Goal: Task Accomplishment & Management: Use online tool/utility

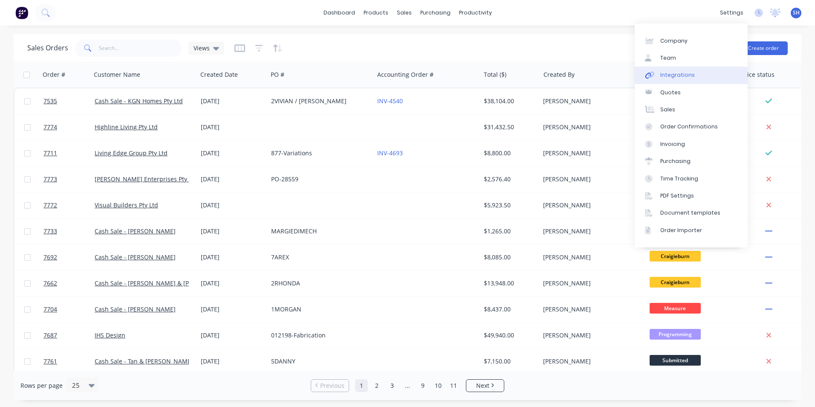
click at [689, 78] on div "Integrations" at bounding box center [677, 75] width 35 height 8
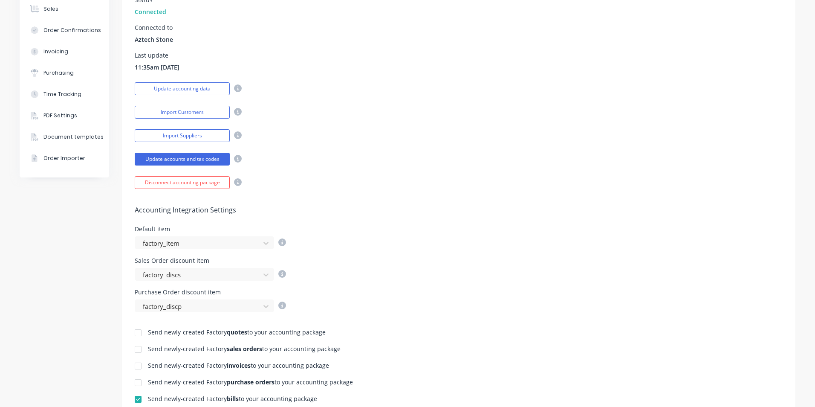
scroll to position [213, 0]
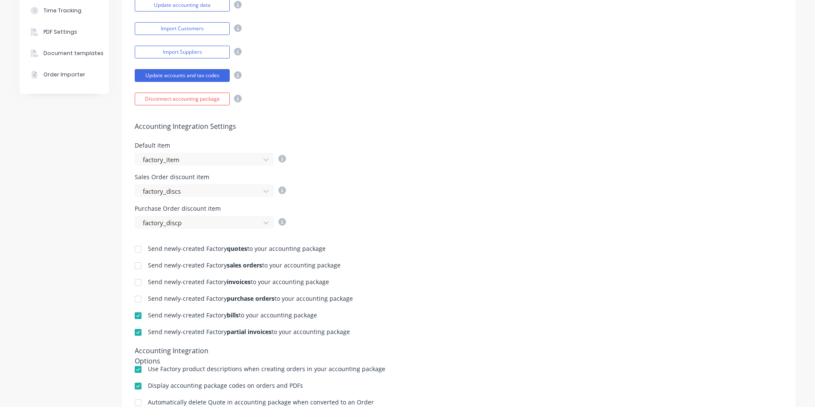
click at [136, 332] on div at bounding box center [138, 332] width 17 height 17
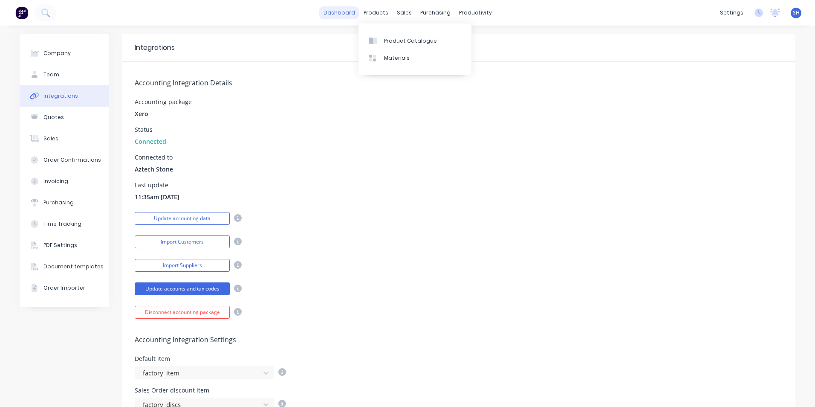
click at [345, 14] on link "dashboard" at bounding box center [339, 12] width 40 height 13
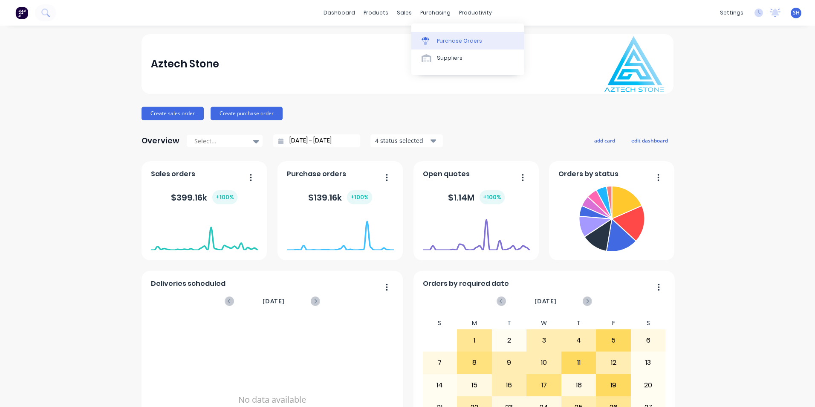
click at [437, 41] on div "Purchase Orders" at bounding box center [459, 41] width 45 height 8
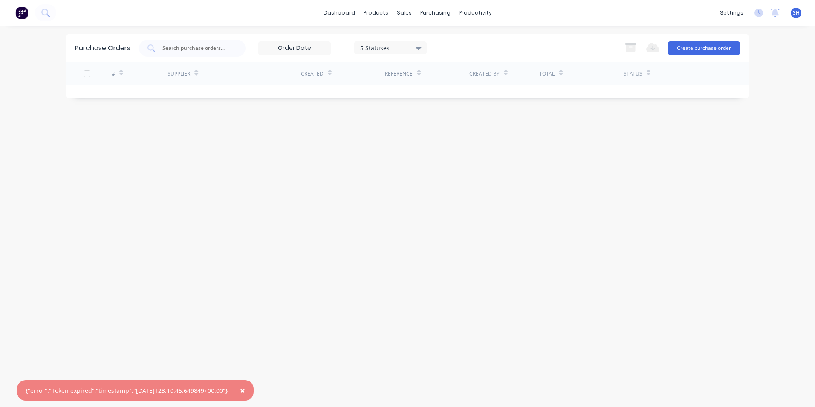
click at [245, 390] on span "×" at bounding box center [242, 390] width 5 height 12
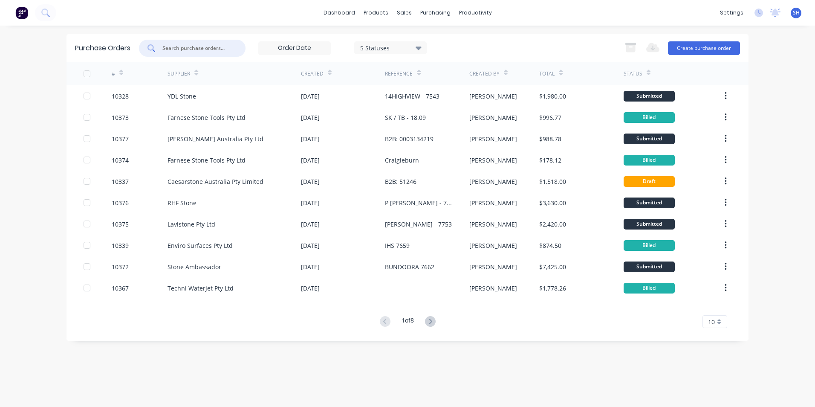
click at [184, 45] on input "text" at bounding box center [197, 48] width 71 height 9
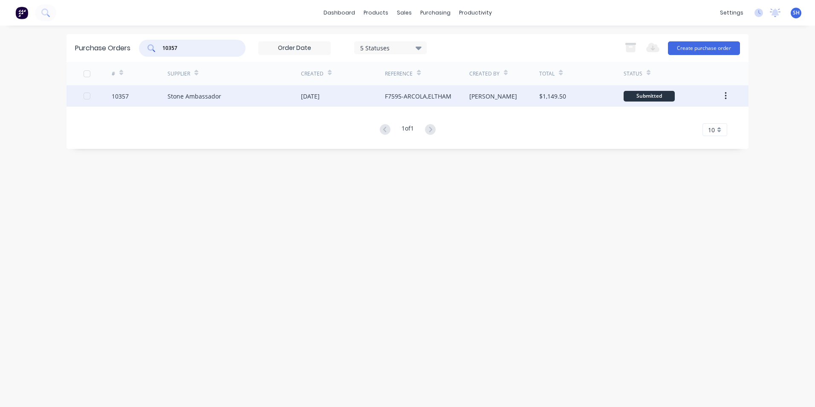
type input "10357"
click at [231, 95] on div "Stone Ambassador" at bounding box center [234, 95] width 133 height 21
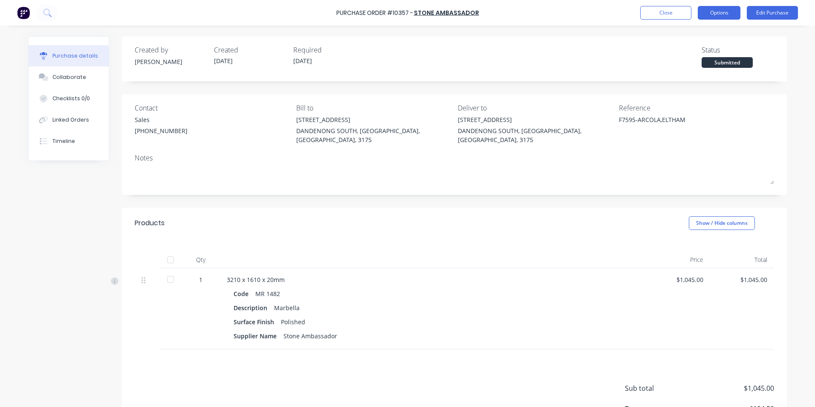
click at [707, 15] on button "Options" at bounding box center [719, 13] width 43 height 14
click at [694, 50] on div "Convert to Bill" at bounding box center [700, 52] width 66 height 12
type textarea "x"
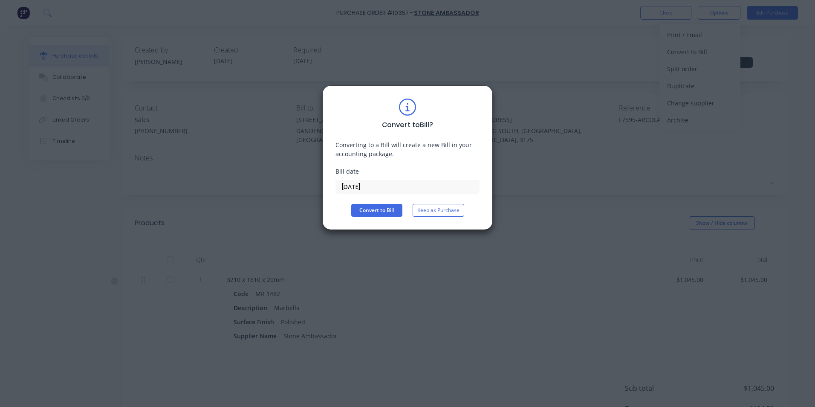
click at [360, 188] on input "[DATE]" at bounding box center [407, 186] width 143 height 13
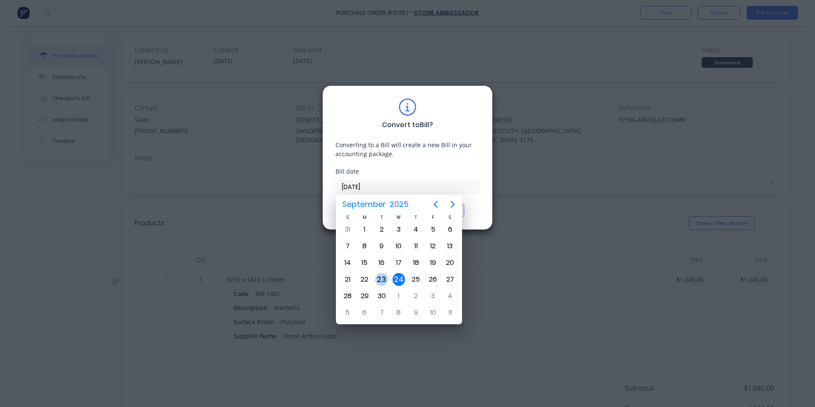
click at [380, 277] on div "23" at bounding box center [381, 279] width 13 height 13
type input "[DATE]"
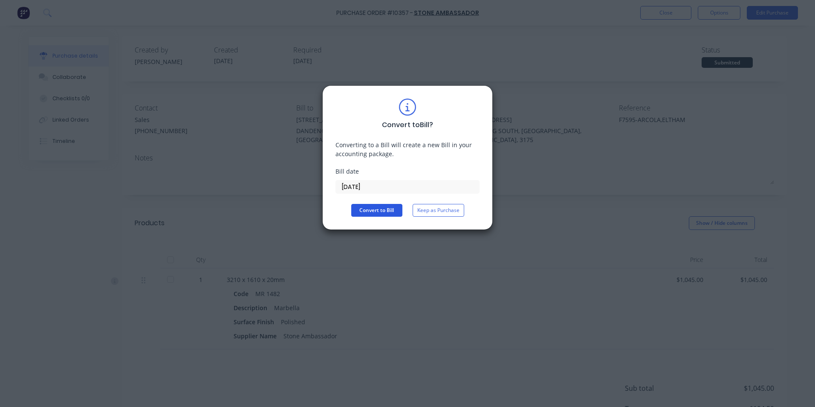
click at [373, 213] on button "Convert to Bill" at bounding box center [376, 210] width 51 height 13
type textarea "x"
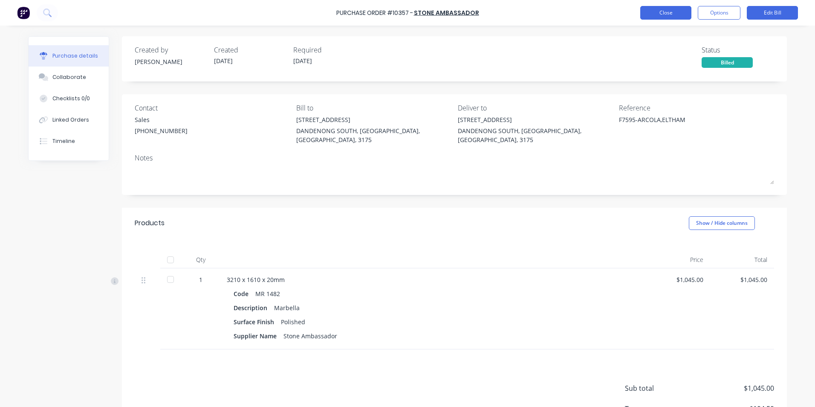
click at [654, 17] on button "Close" at bounding box center [665, 13] width 51 height 14
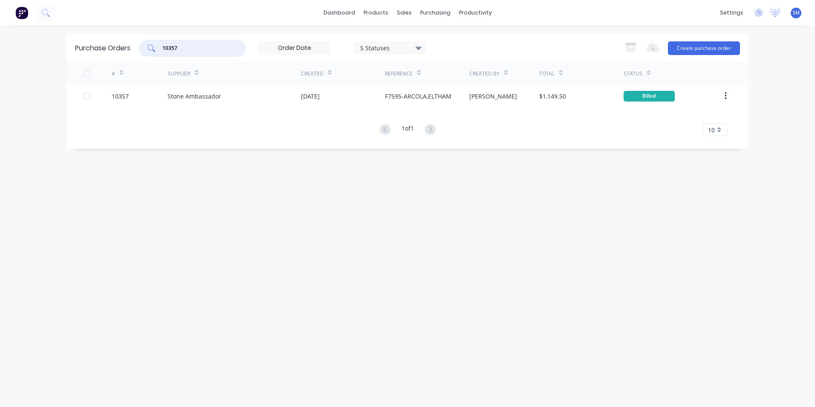
drag, startPoint x: 185, startPoint y: 50, endPoint x: 155, endPoint y: 57, distance: 30.6
click at [155, 57] on div "Purchase Orders 10357 5 Statuses 5 Statuses Export to Excel (XLSX) Create purch…" at bounding box center [408, 48] width 682 height 28
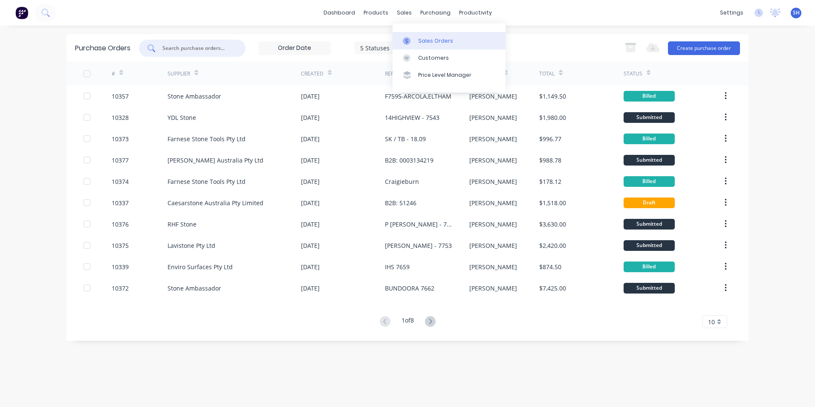
click at [420, 46] on link "Sales Orders" at bounding box center [449, 40] width 113 height 17
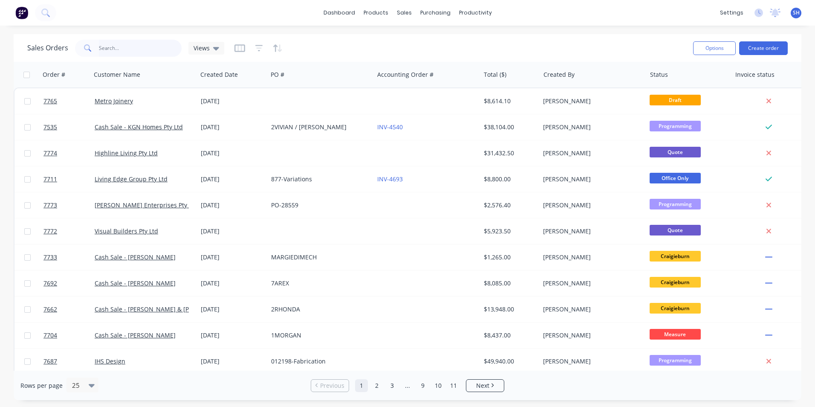
click at [114, 49] on input "text" at bounding box center [140, 48] width 83 height 17
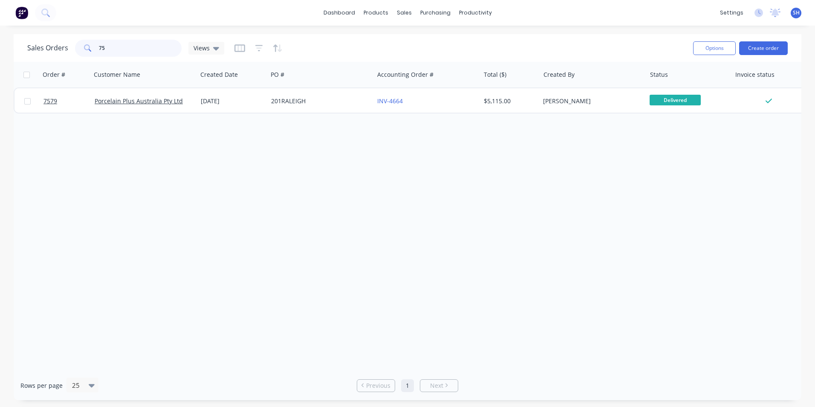
type input "7"
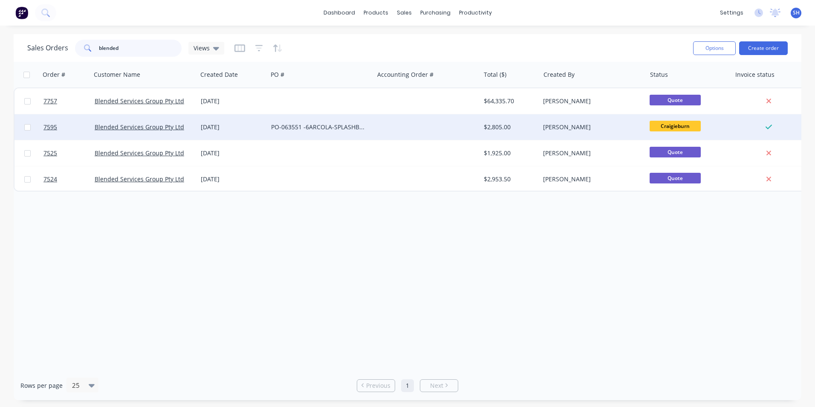
type input "blended"
click at [441, 129] on div at bounding box center [427, 127] width 106 height 26
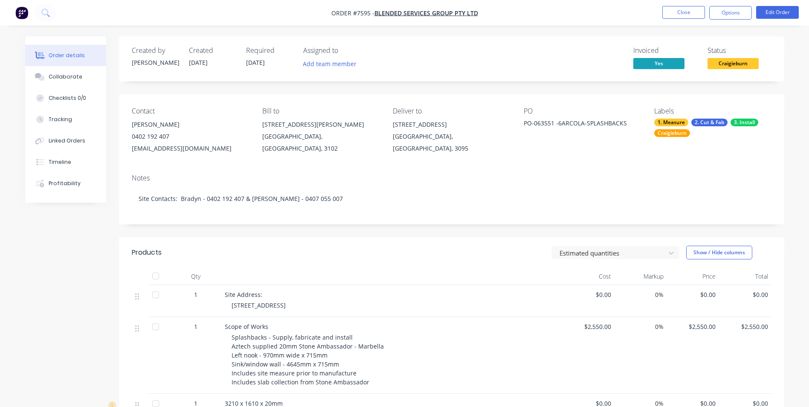
click at [62, 296] on div "Created by Warrick Created 04/09/25 Required 23/09/25 Assigned to Add team memb…" at bounding box center [404, 329] width 759 height 587
click at [37, 305] on div "Created by [PERSON_NAME] Created [DATE] Required [DATE] Assigned to Add team me…" at bounding box center [404, 329] width 759 height 587
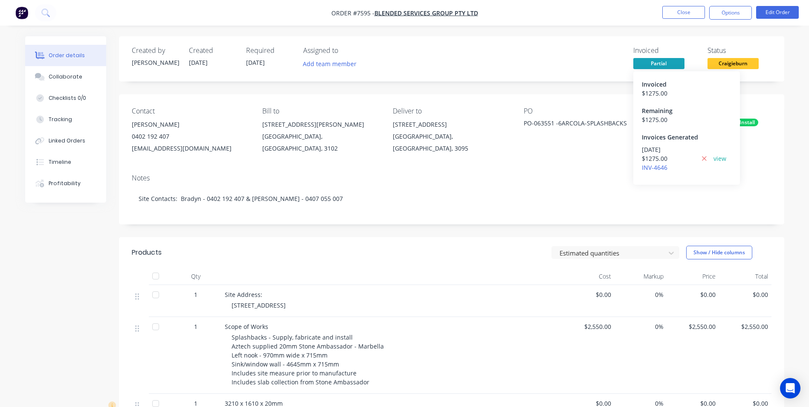
click at [657, 67] on span "Partial" at bounding box center [658, 63] width 51 height 11
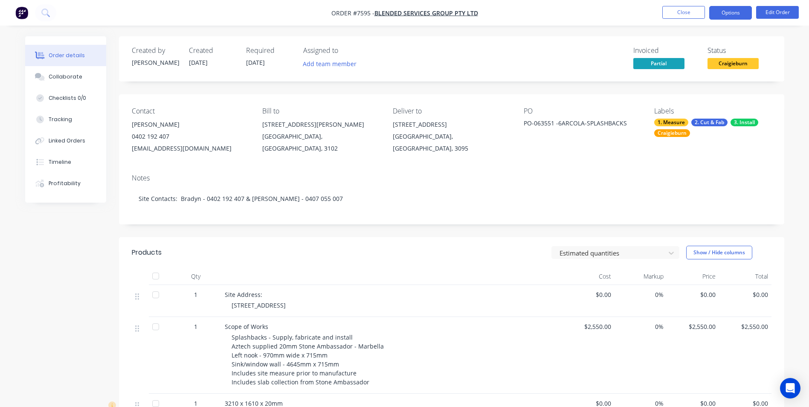
click at [722, 16] on button "Options" at bounding box center [730, 13] width 43 height 14
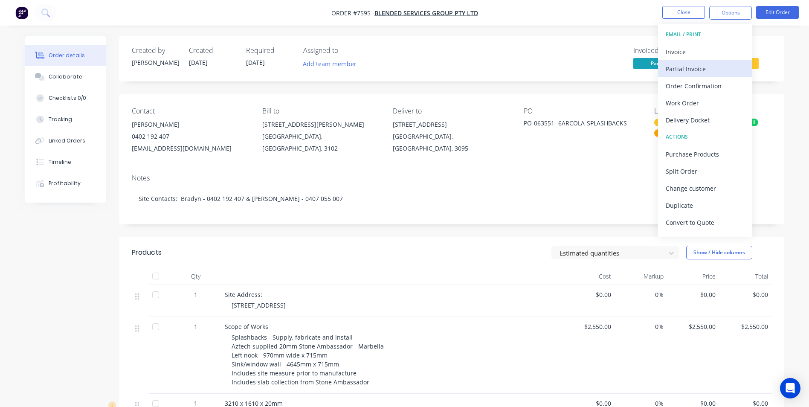
click at [698, 66] on div "Partial Invoice" at bounding box center [704, 69] width 78 height 12
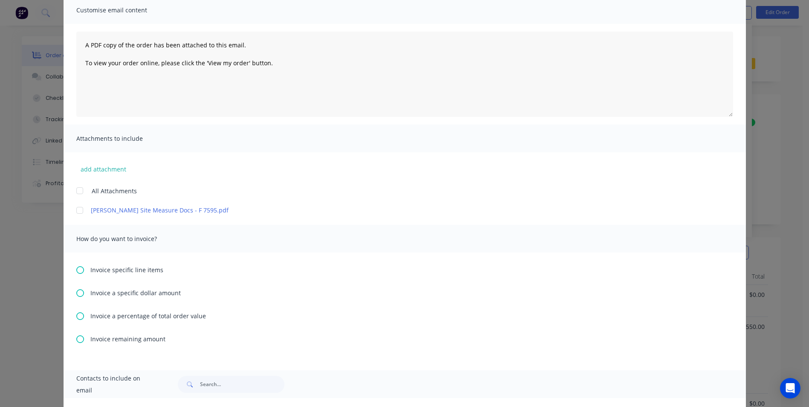
scroll to position [85, 0]
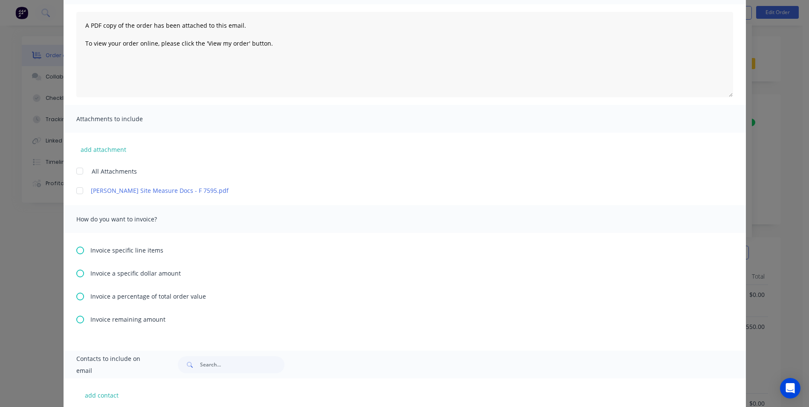
click at [76, 298] on icon at bounding box center [80, 296] width 8 height 8
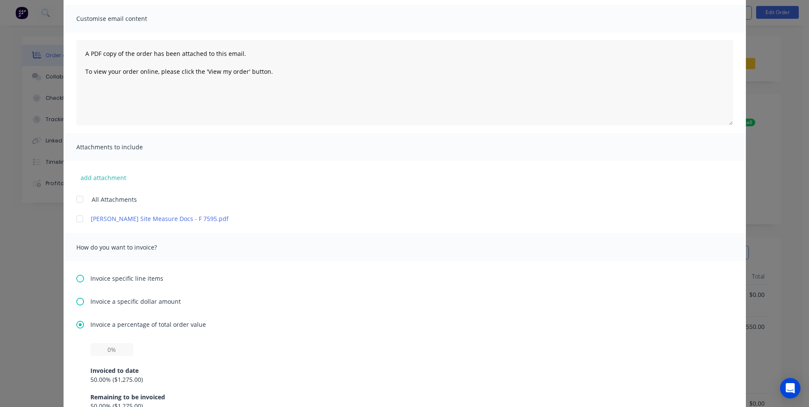
scroll to position [128, 0]
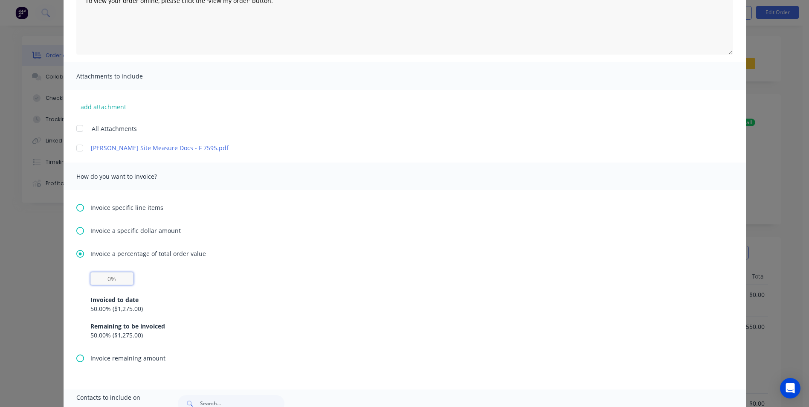
click at [111, 281] on input "text" at bounding box center [111, 278] width 43 height 13
type input "50%"
click at [269, 288] on div "Invoiced to date 50.00 % ( $1,275.00 ) Remaining to be invoiced 50.00 % ( $1,27…" at bounding box center [404, 312] width 628 height 55
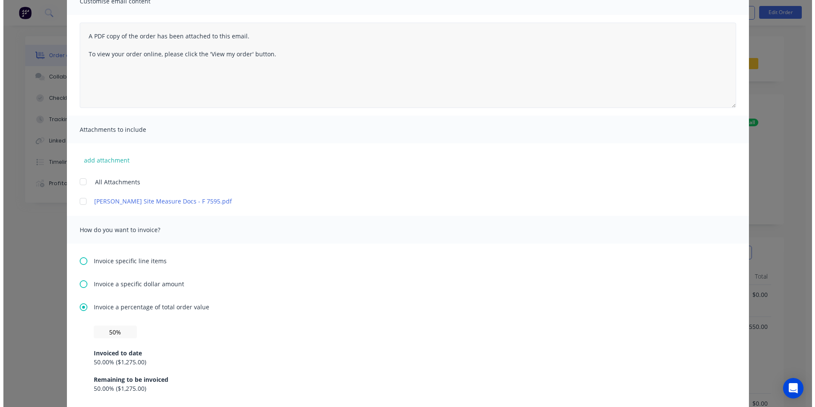
scroll to position [0, 0]
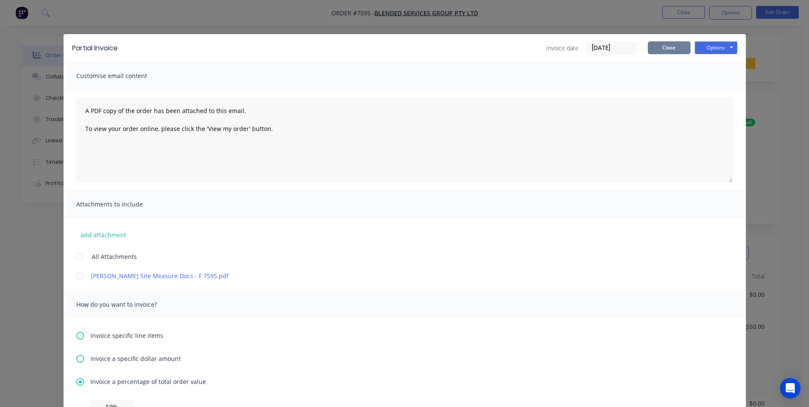
click at [656, 46] on button "Close" at bounding box center [669, 47] width 43 height 13
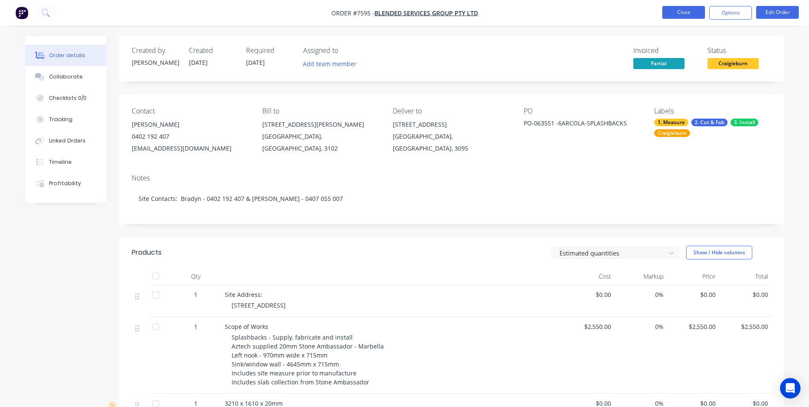
click at [679, 12] on button "Close" at bounding box center [683, 12] width 43 height 13
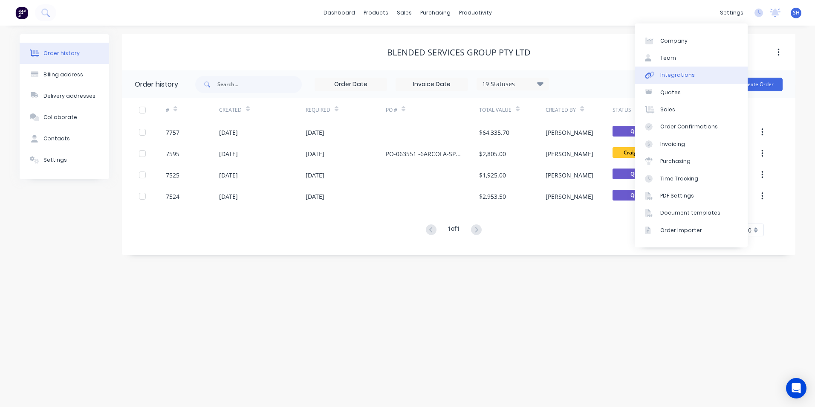
click at [689, 74] on div "Integrations" at bounding box center [677, 75] width 35 height 8
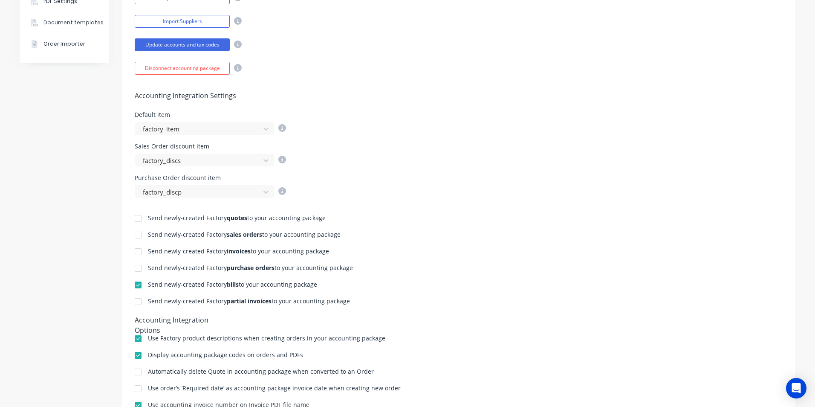
scroll to position [256, 0]
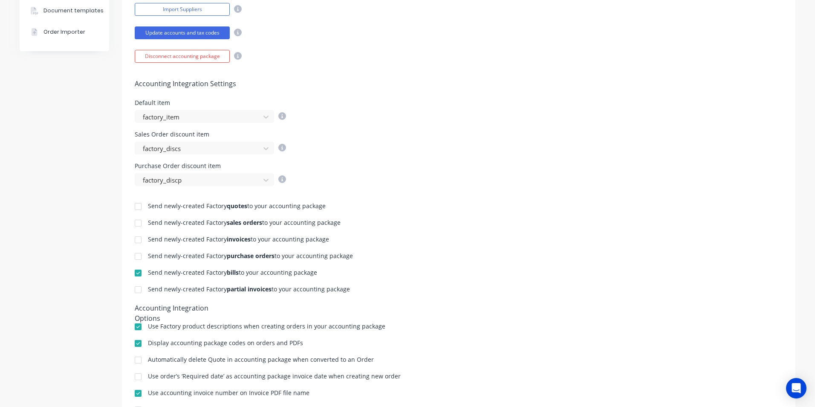
click at [136, 292] on div at bounding box center [138, 289] width 17 height 17
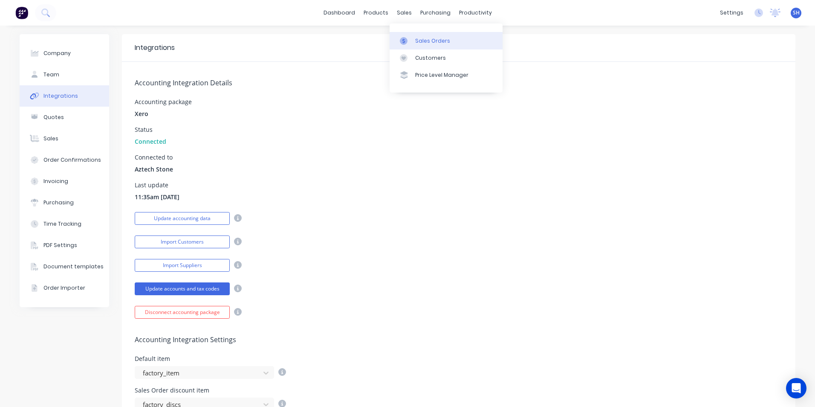
click at [423, 41] on div "Sales Orders" at bounding box center [432, 41] width 35 height 8
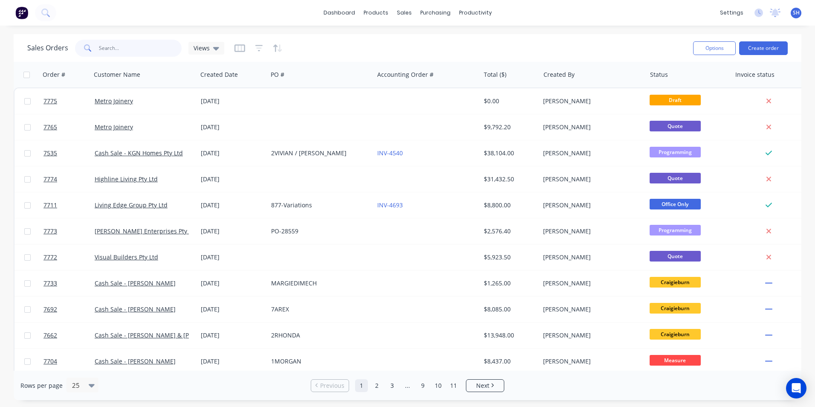
click at [130, 50] on input "text" at bounding box center [140, 48] width 83 height 17
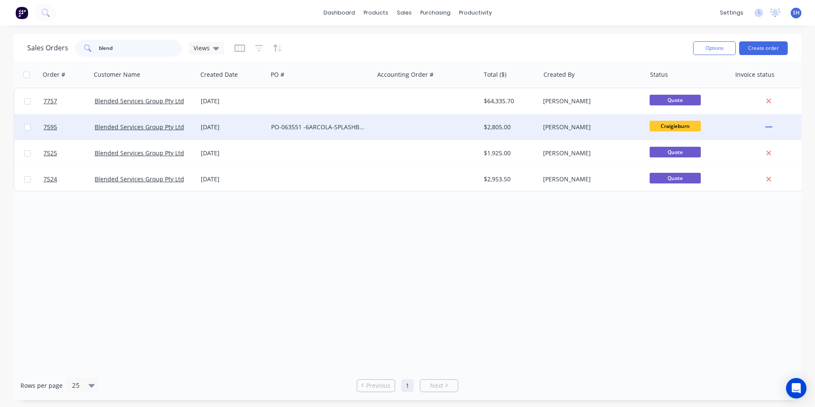
type input "blend"
click at [317, 131] on div "PO-063551 -6ARCOLA-SPLASHBACKS" at bounding box center [318, 127] width 95 height 9
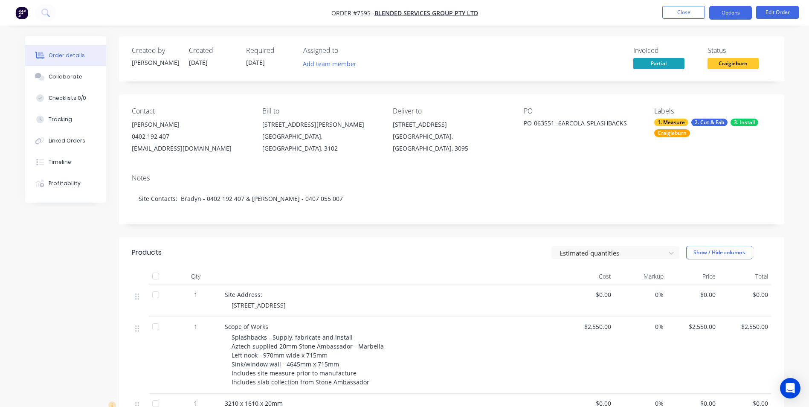
click at [725, 17] on button "Options" at bounding box center [730, 13] width 43 height 14
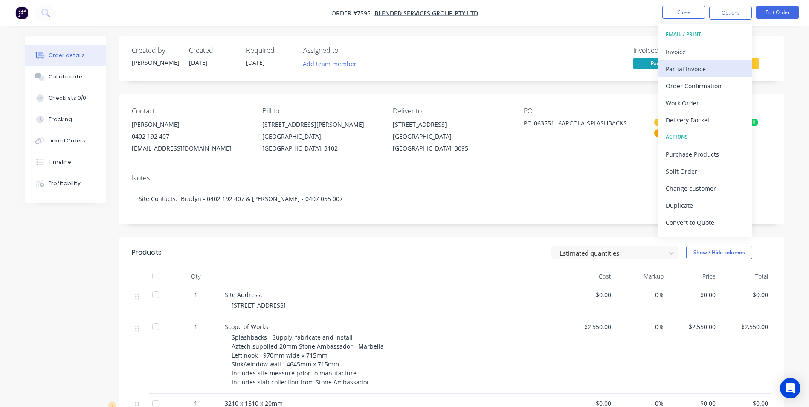
click at [700, 70] on div "Partial Invoice" at bounding box center [704, 69] width 78 height 12
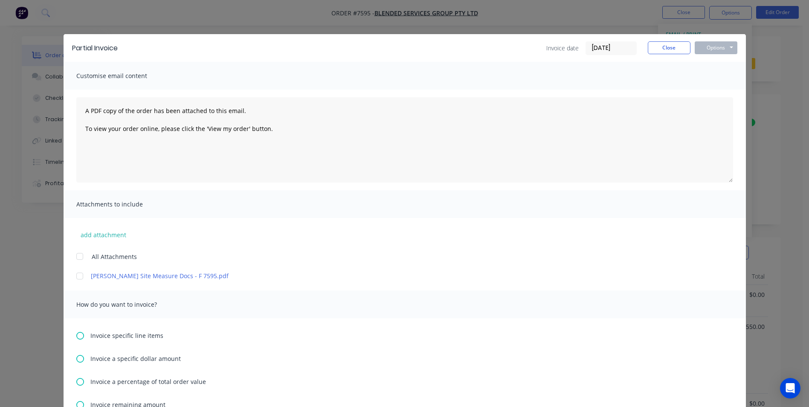
scroll to position [85, 0]
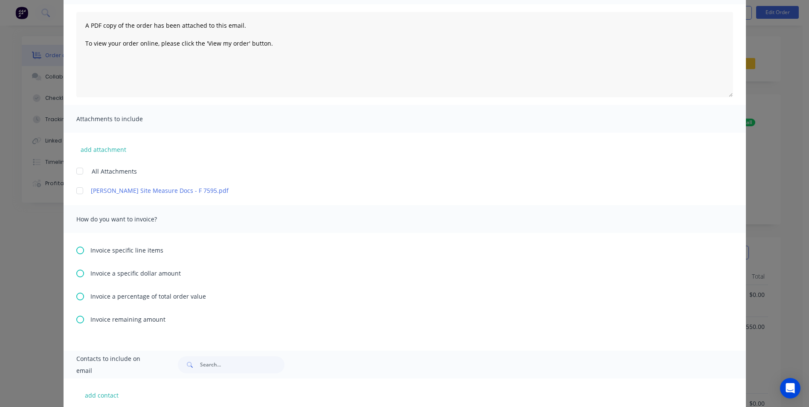
click at [78, 298] on icon at bounding box center [80, 296] width 8 height 8
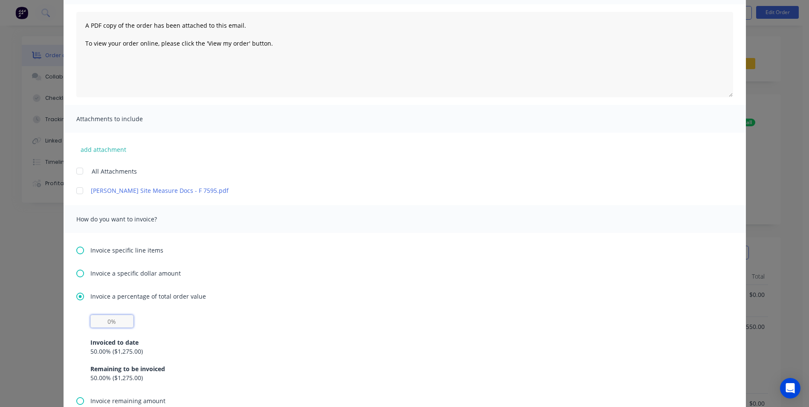
click at [116, 321] on input "text" at bounding box center [111, 321] width 43 height 13
type input "50%"
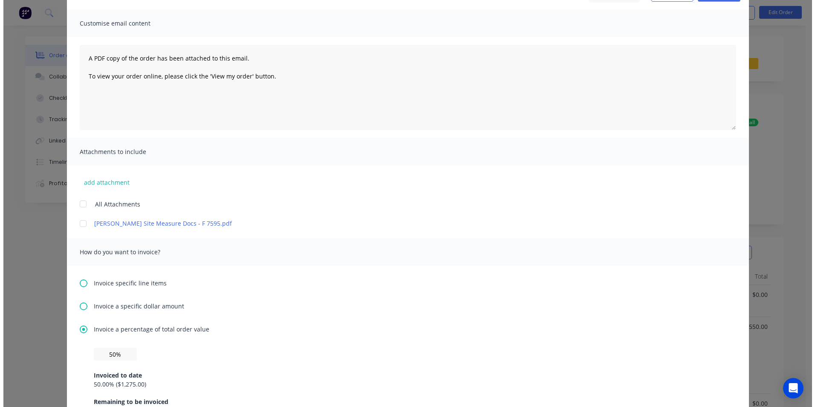
scroll to position [0, 0]
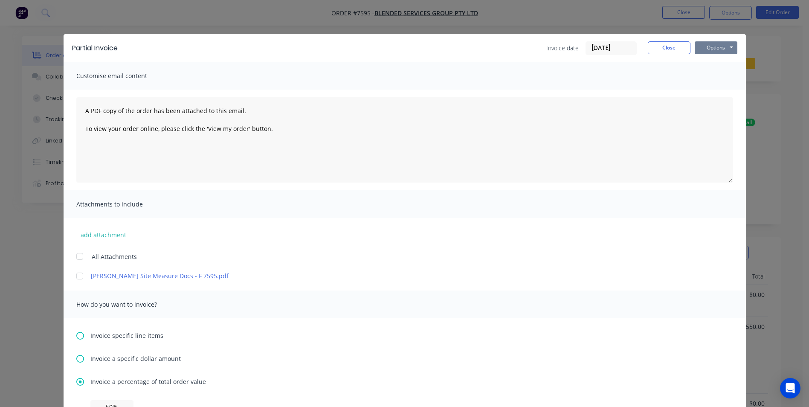
click at [713, 46] on button "Options" at bounding box center [715, 47] width 43 height 13
click at [715, 76] on button "Print" at bounding box center [721, 77] width 55 height 14
click at [662, 49] on button "Close" at bounding box center [669, 47] width 43 height 13
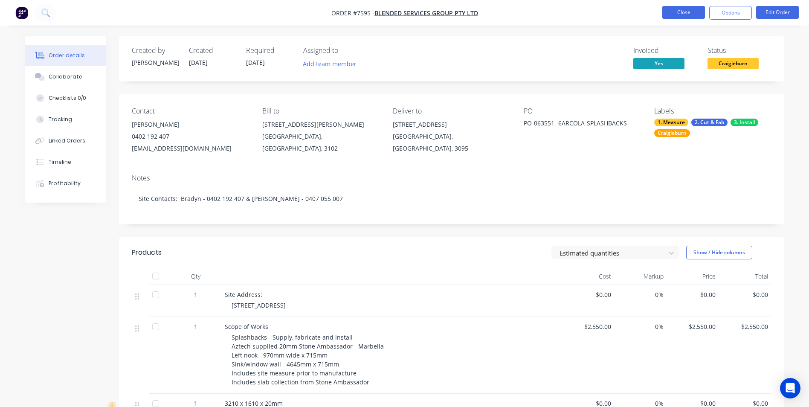
click at [691, 14] on button "Close" at bounding box center [683, 12] width 43 height 13
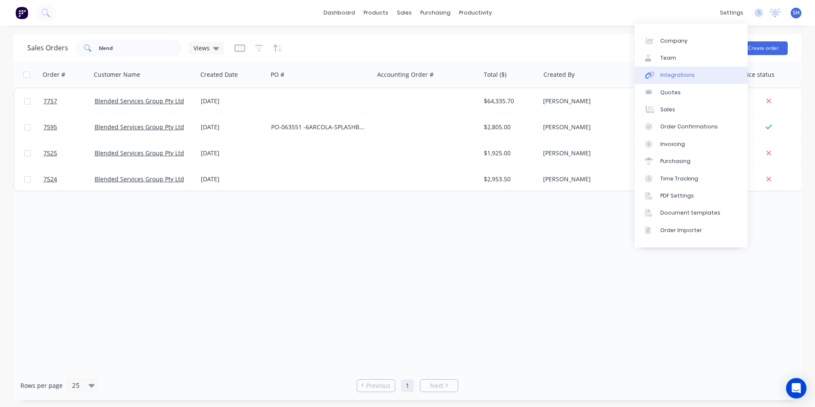
click at [685, 72] on div "Integrations" at bounding box center [677, 75] width 35 height 8
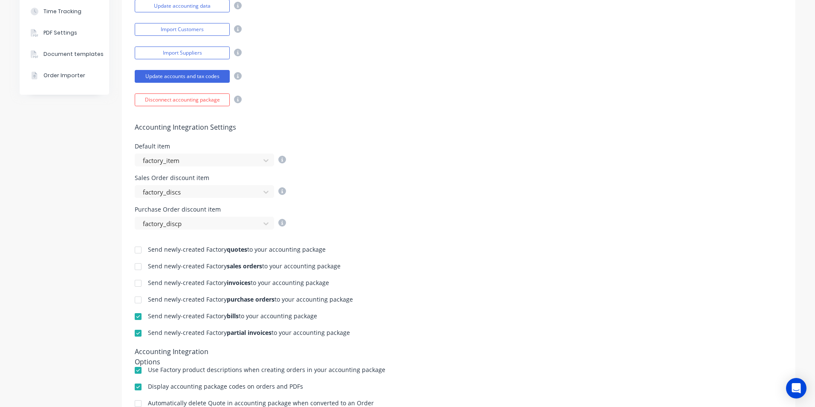
scroll to position [213, 0]
click at [137, 333] on div at bounding box center [138, 332] width 17 height 17
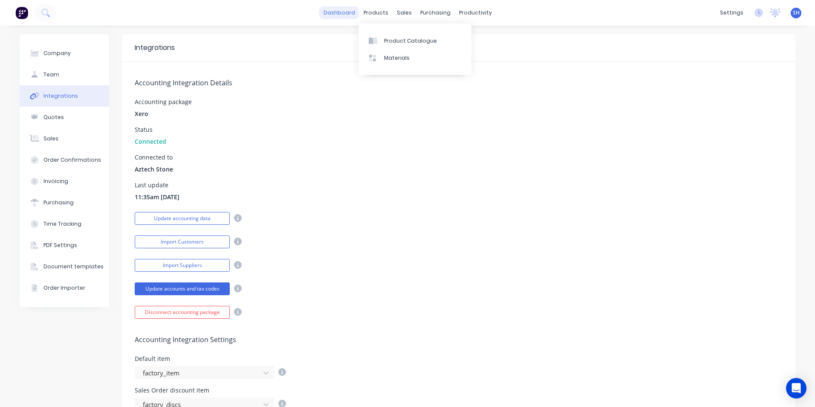
click at [343, 16] on link "dashboard" at bounding box center [339, 12] width 40 height 13
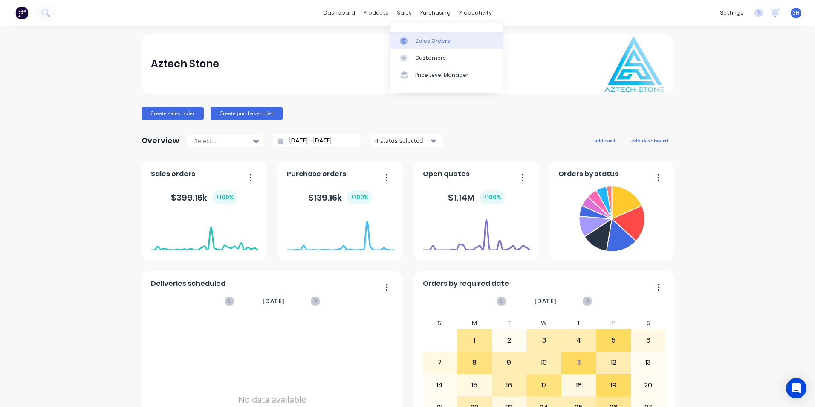
click at [418, 42] on div "Sales Orders" at bounding box center [432, 41] width 35 height 8
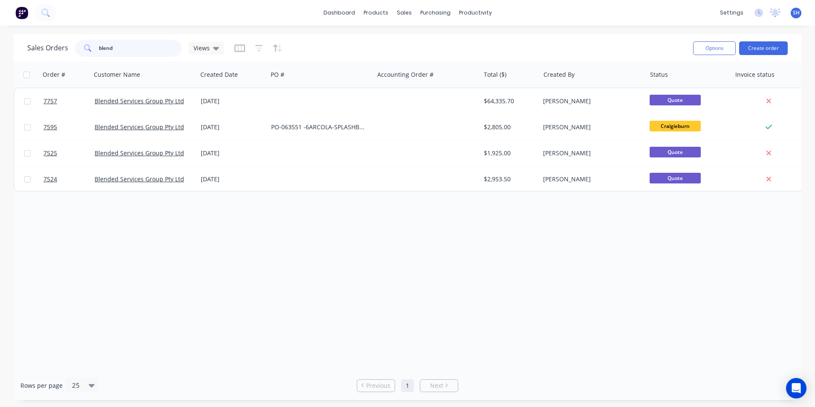
drag, startPoint x: 122, startPoint y: 48, endPoint x: 87, endPoint y: 46, distance: 35.0
click at [87, 46] on div "blend" at bounding box center [128, 48] width 107 height 17
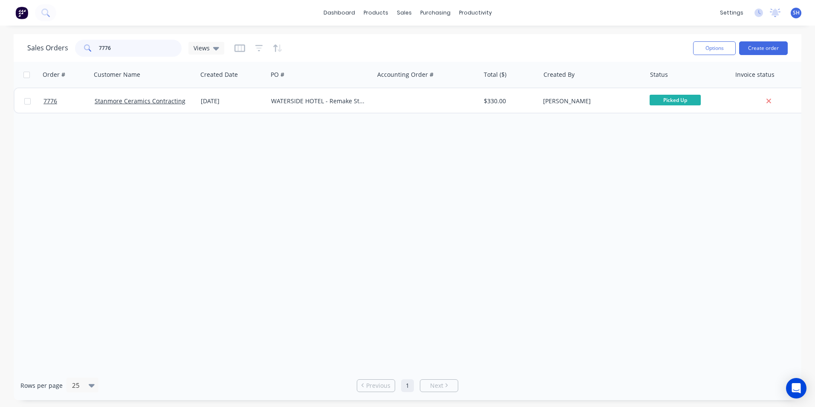
type input "7776"
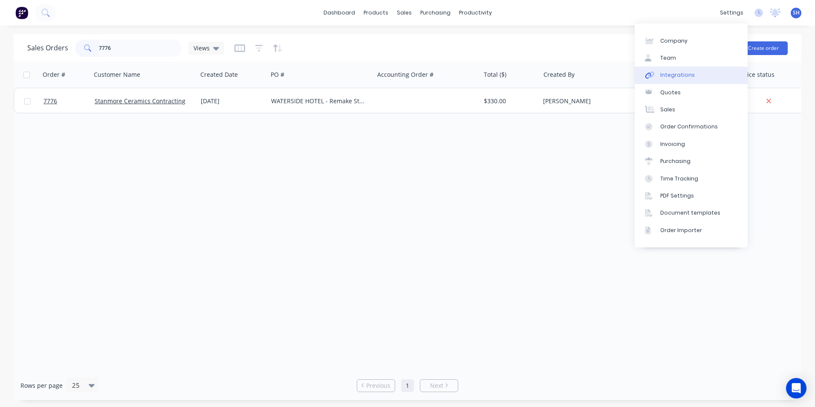
click at [691, 70] on link "Integrations" at bounding box center [691, 75] width 113 height 17
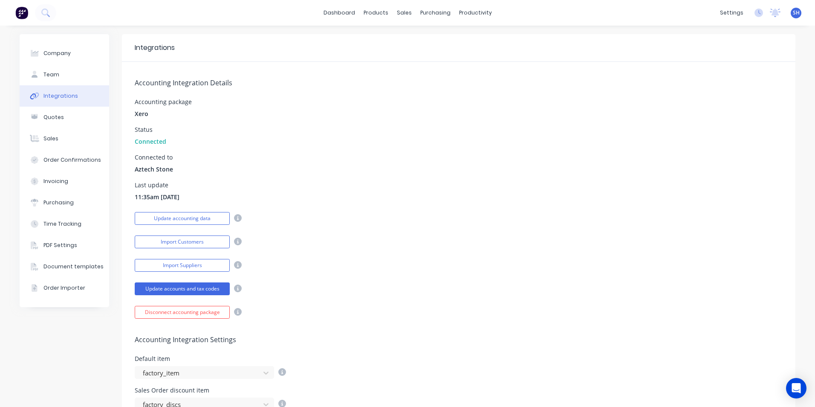
scroll to position [213, 0]
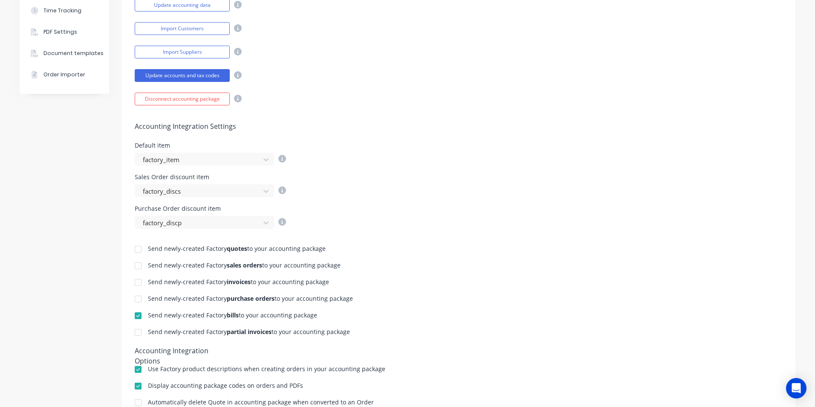
click at [138, 284] on div at bounding box center [138, 282] width 17 height 17
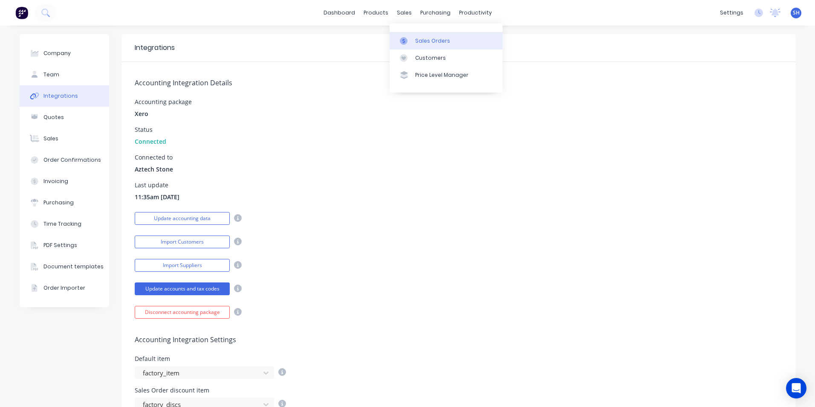
click at [417, 36] on link "Sales Orders" at bounding box center [446, 40] width 113 height 17
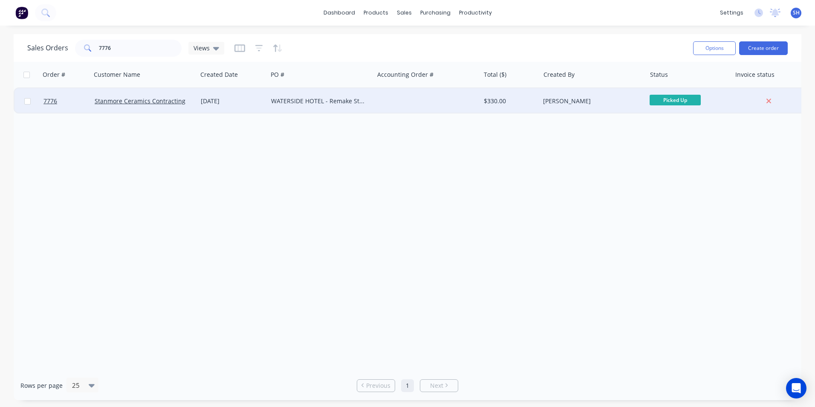
click at [270, 101] on div "WATERSIDE HOTEL - Remake Strips" at bounding box center [321, 101] width 106 height 26
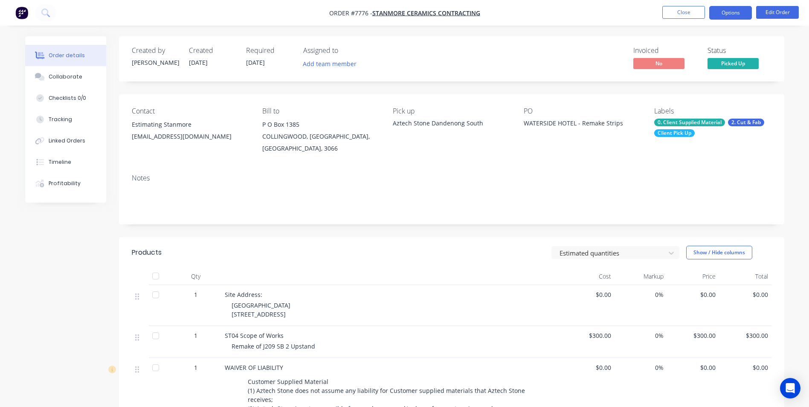
click at [728, 15] on button "Options" at bounding box center [730, 13] width 43 height 14
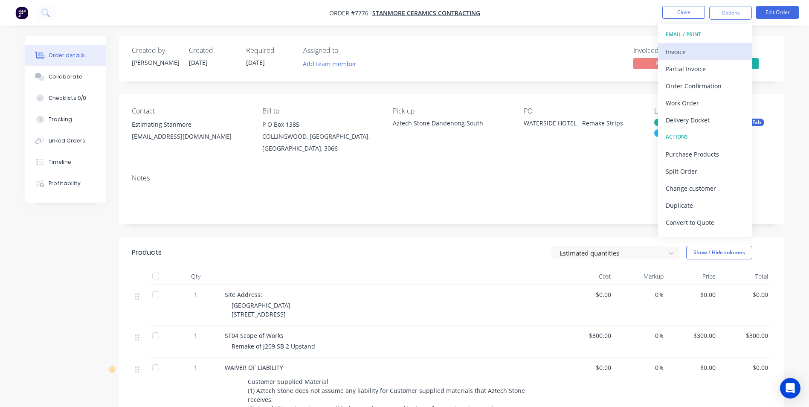
click at [691, 56] on div "Invoice" at bounding box center [704, 52] width 78 height 12
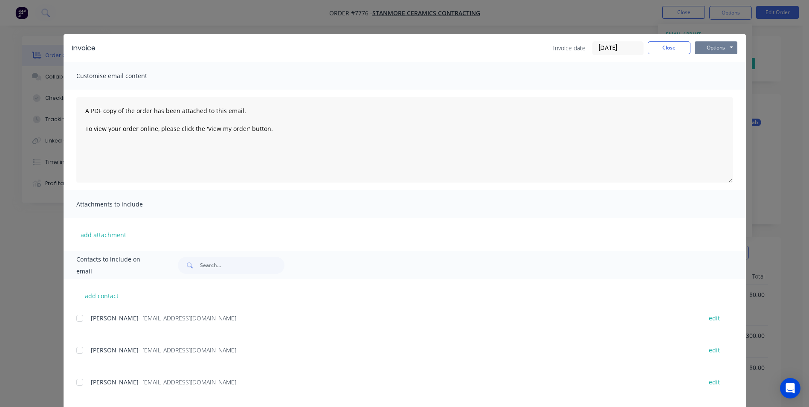
click at [717, 49] on button "Options" at bounding box center [715, 47] width 43 height 13
click at [712, 75] on button "Print" at bounding box center [721, 77] width 55 height 14
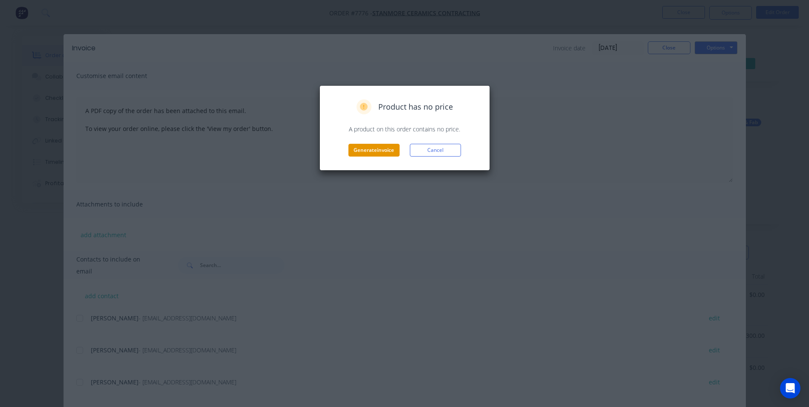
click at [371, 155] on button "Generate invoice" at bounding box center [373, 150] width 51 height 13
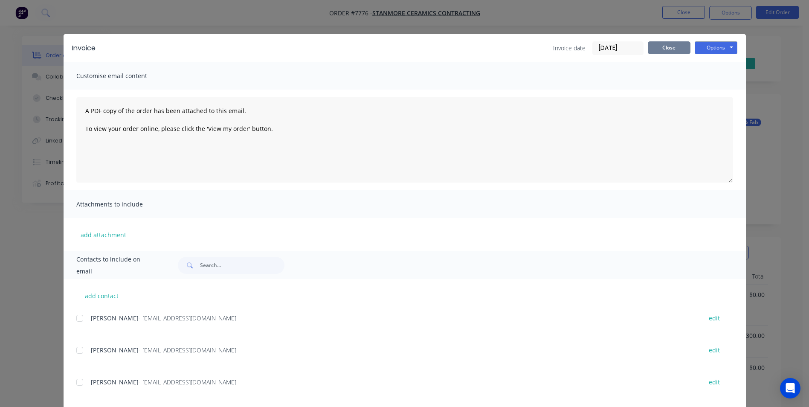
click at [651, 50] on button "Close" at bounding box center [669, 47] width 43 height 13
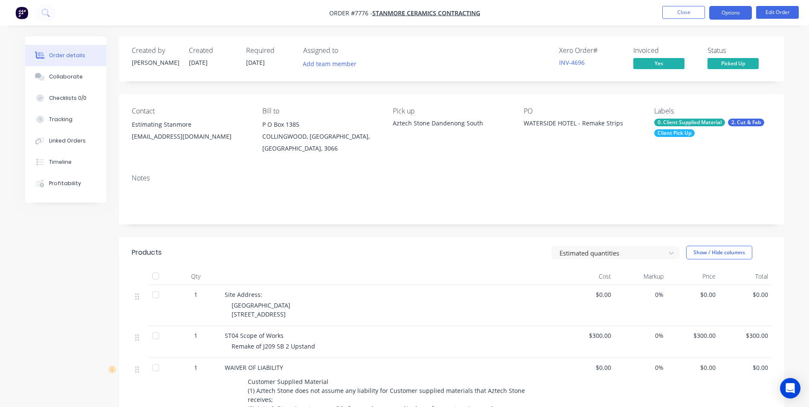
click at [726, 16] on button "Options" at bounding box center [730, 13] width 43 height 14
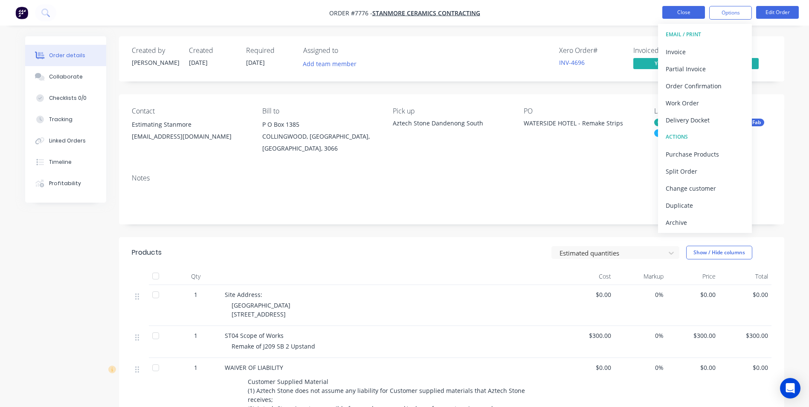
click at [691, 11] on button "Close" at bounding box center [683, 12] width 43 height 13
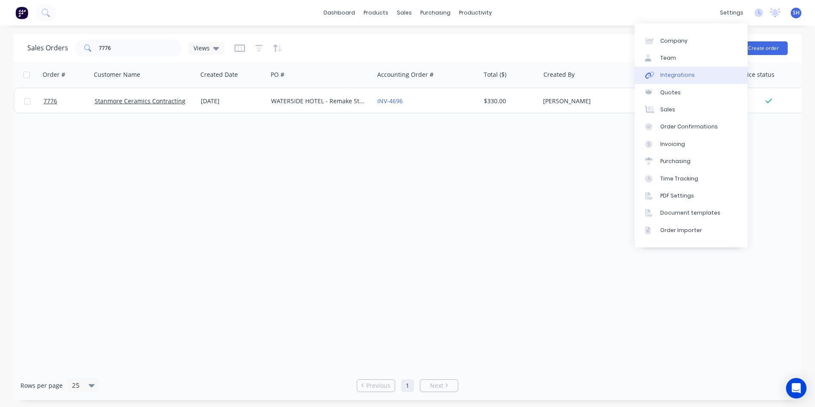
click at [697, 69] on link "Integrations" at bounding box center [691, 75] width 113 height 17
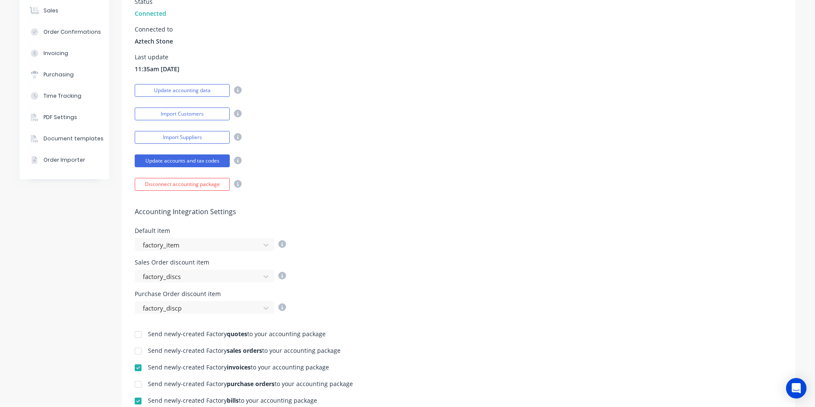
scroll to position [213, 0]
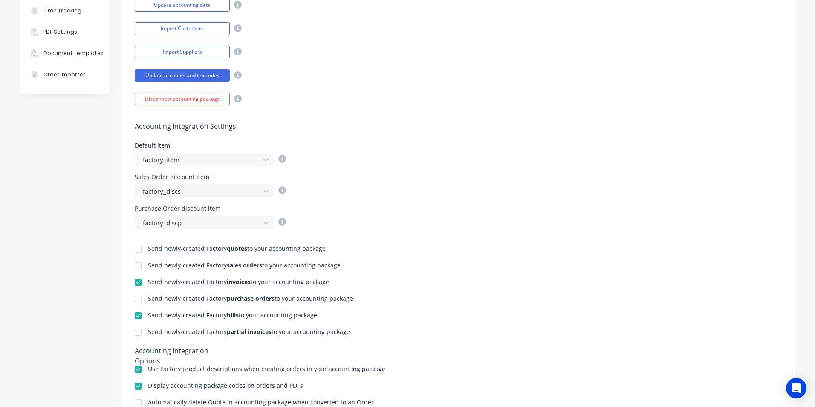
click at [136, 285] on div at bounding box center [138, 282] width 17 height 17
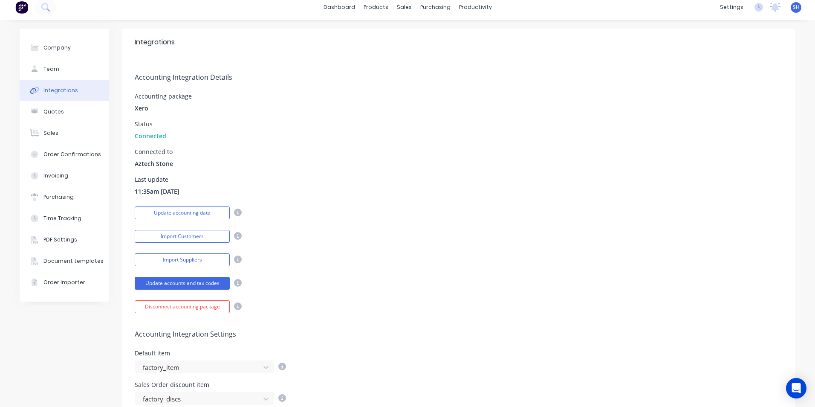
scroll to position [0, 0]
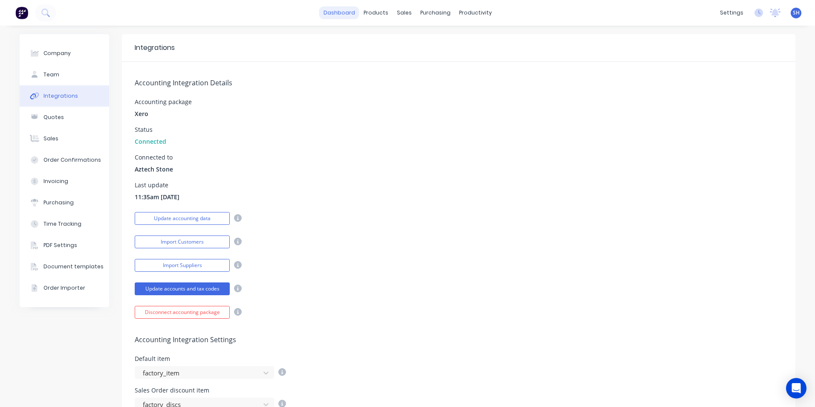
click at [339, 8] on link "dashboard" at bounding box center [339, 12] width 40 height 13
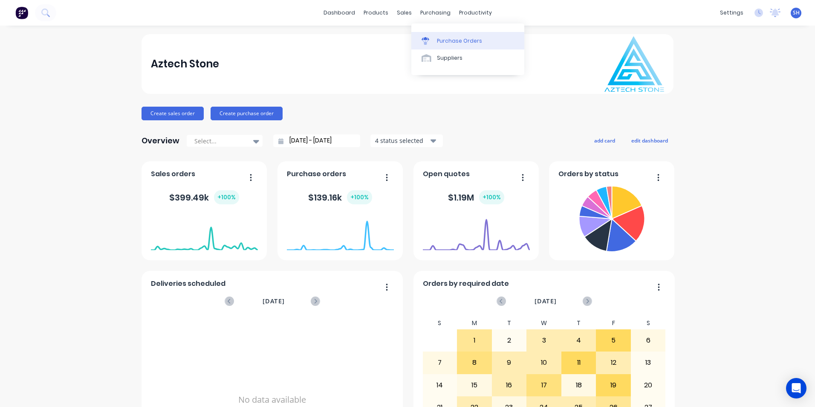
click at [436, 35] on link "Purchase Orders" at bounding box center [467, 40] width 113 height 17
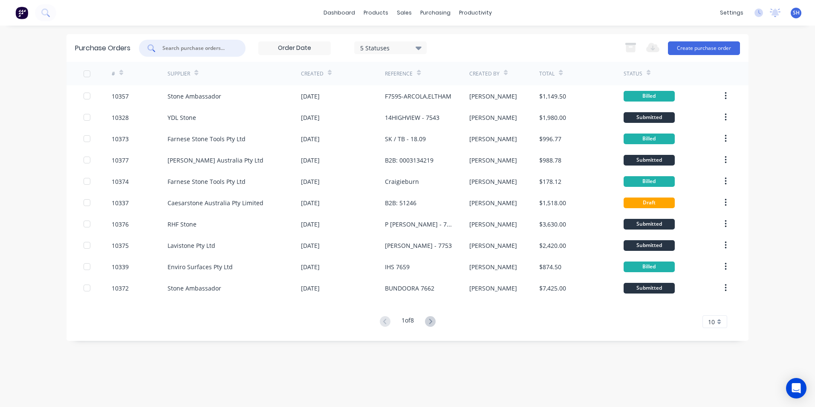
click at [173, 52] on input "text" at bounding box center [197, 48] width 71 height 9
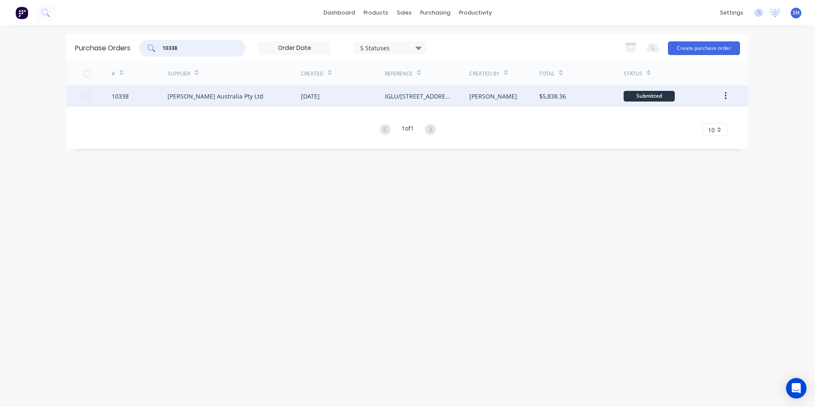
type input "10338"
click at [260, 100] on div "[PERSON_NAME] Australia Pty Ltd" at bounding box center [234, 95] width 133 height 21
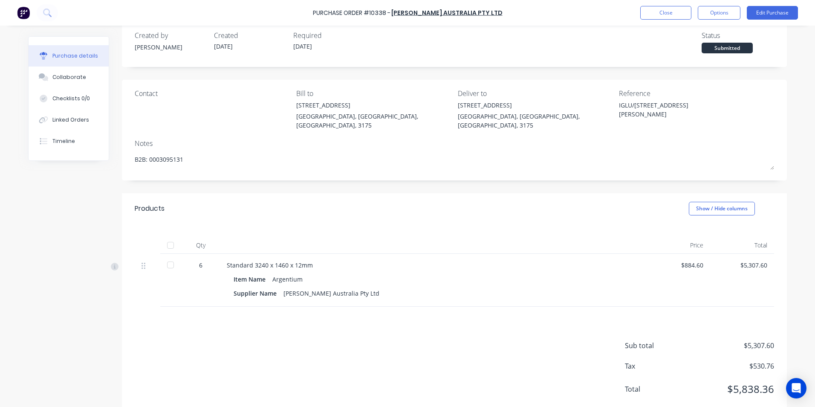
scroll to position [27, 0]
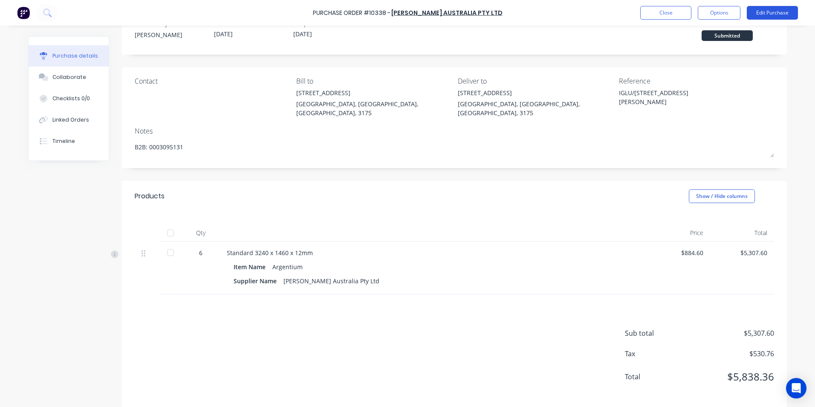
click at [764, 18] on button "Edit Purchase" at bounding box center [772, 13] width 51 height 14
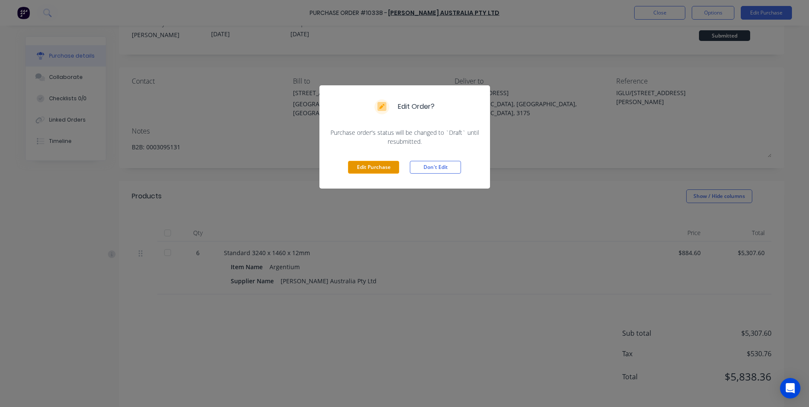
click at [376, 169] on button "Edit Purchase" at bounding box center [373, 167] width 51 height 13
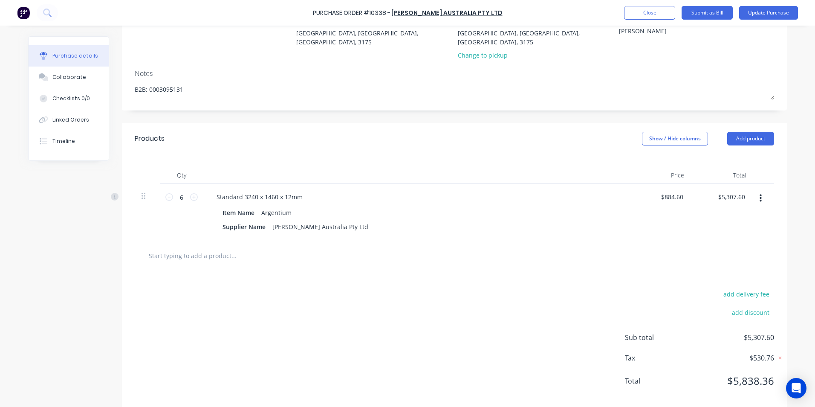
scroll to position [102, 0]
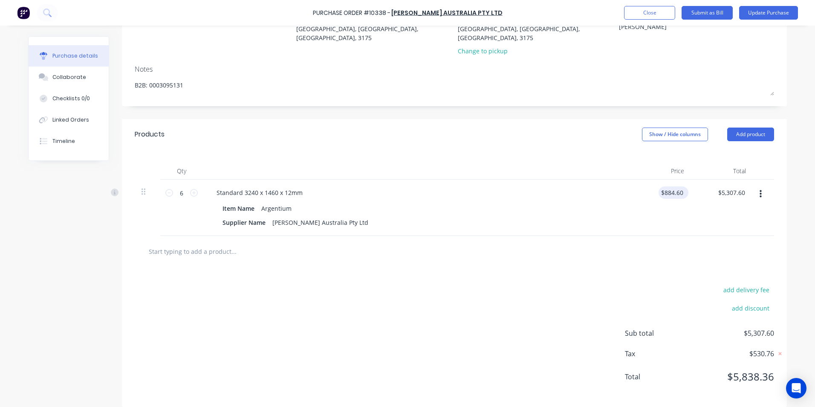
type textarea "x"
type input "884.60"
click at [665, 186] on input "884.60" at bounding box center [672, 192] width 26 height 12
click at [665, 186] on input "884.60" at bounding box center [673, 192] width 23 height 12
type textarea "x"
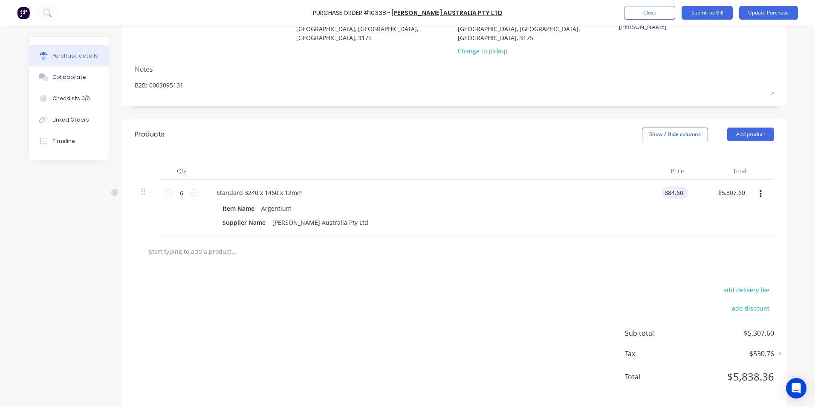
click at [665, 186] on input "884.60" at bounding box center [673, 192] width 23 height 12
type input "0"
type textarea "x"
type input "$0.00"
type input "0.00"
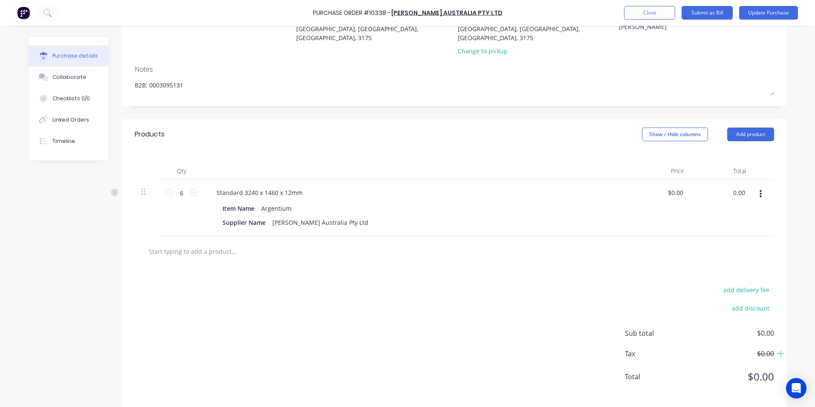
type textarea "x"
type input "$0.00"
click at [643, 310] on div "add delivery fee add discount" at bounding box center [699, 304] width 149 height 40
type textarea "x"
type input "0.00"
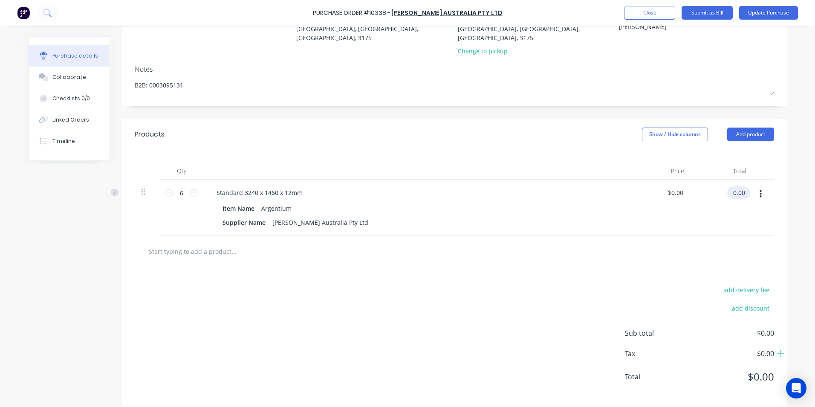
click at [737, 186] on input "0.00" at bounding box center [737, 192] width 20 height 12
click at [737, 186] on input "0.00" at bounding box center [739, 192] width 16 height 12
type textarea "x"
click at [737, 186] on input "0.00" at bounding box center [739, 192] width 16 height 12
type input "5393.46"
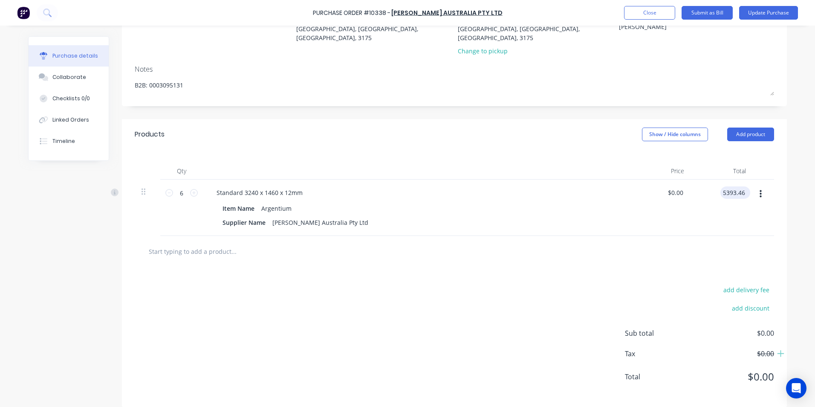
type textarea "x"
type input "$898.91"
type input "$5,393.46"
click at [505, 302] on div "add delivery fee add discount Sub total $5,393.46 Tax $539.35 Total $5,932.81" at bounding box center [454, 337] width 665 height 140
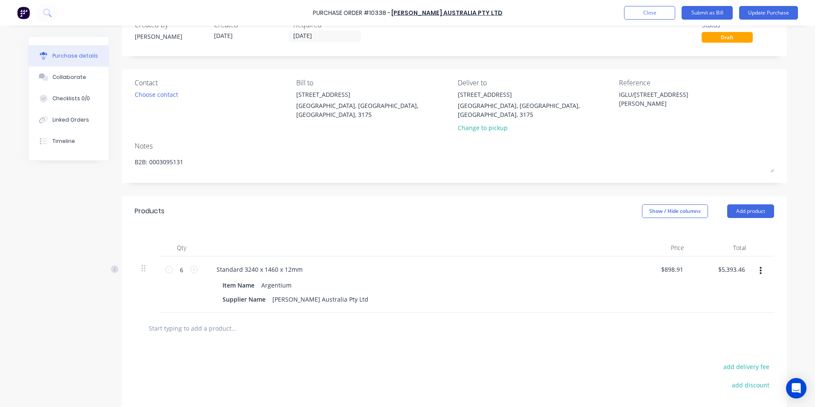
scroll to position [0, 0]
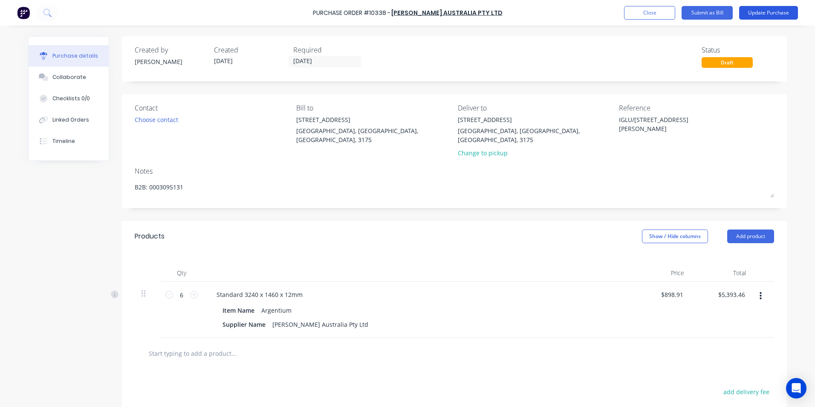
click at [755, 15] on button "Update Purchase" at bounding box center [768, 13] width 59 height 14
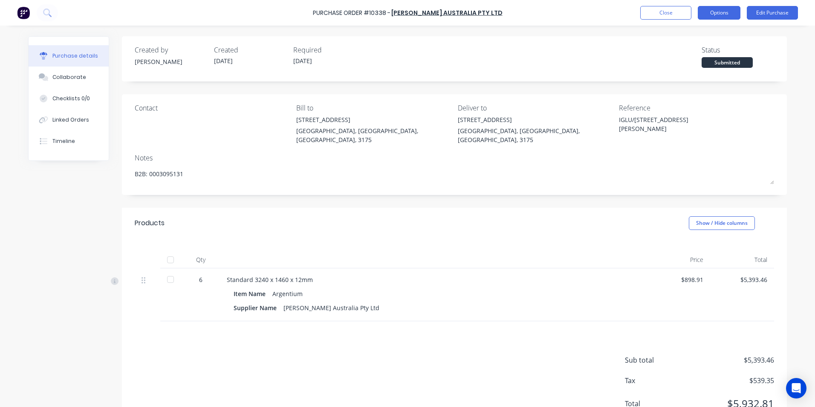
click at [726, 13] on button "Options" at bounding box center [719, 13] width 43 height 14
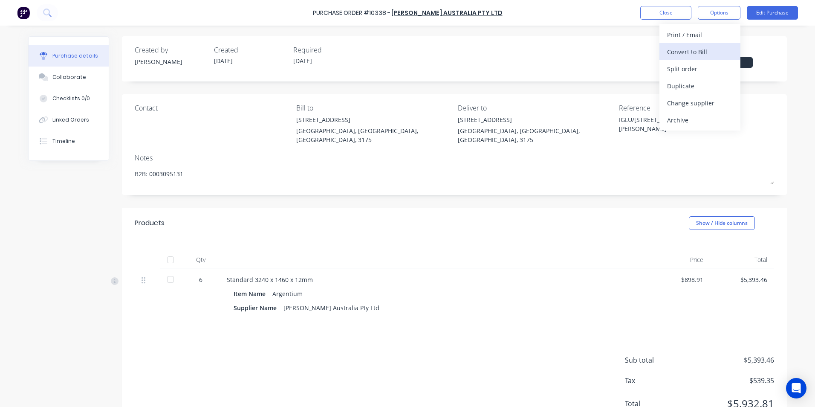
click at [713, 48] on div "Convert to Bill" at bounding box center [700, 52] width 66 height 12
type textarea "x"
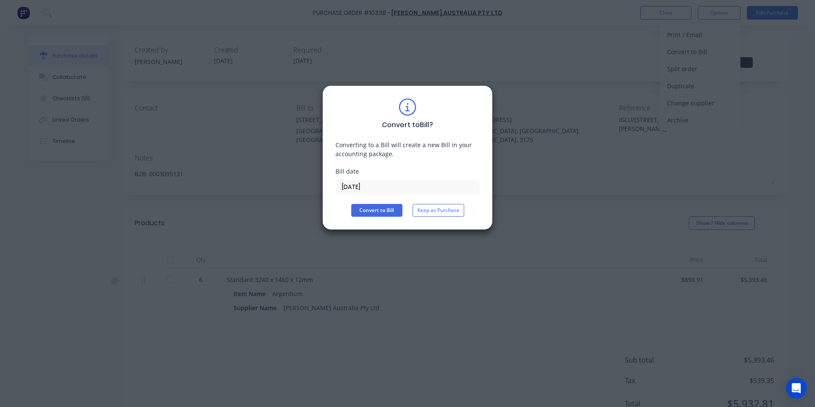
click at [371, 189] on input "[DATE]" at bounding box center [407, 186] width 143 height 13
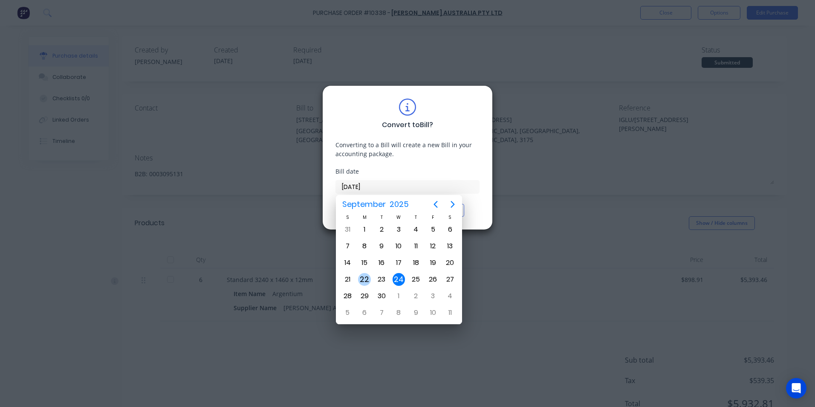
click at [370, 279] on div "22" at bounding box center [364, 279] width 13 height 13
type input "[DATE]"
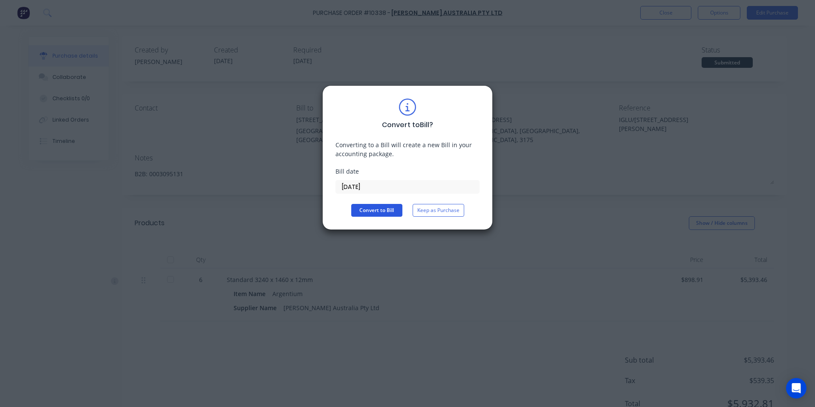
click at [385, 214] on button "Convert to Bill" at bounding box center [376, 210] width 51 height 13
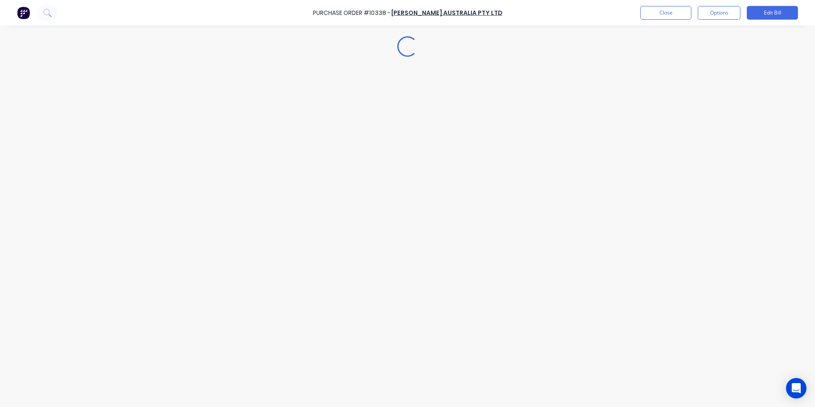
type textarea "x"
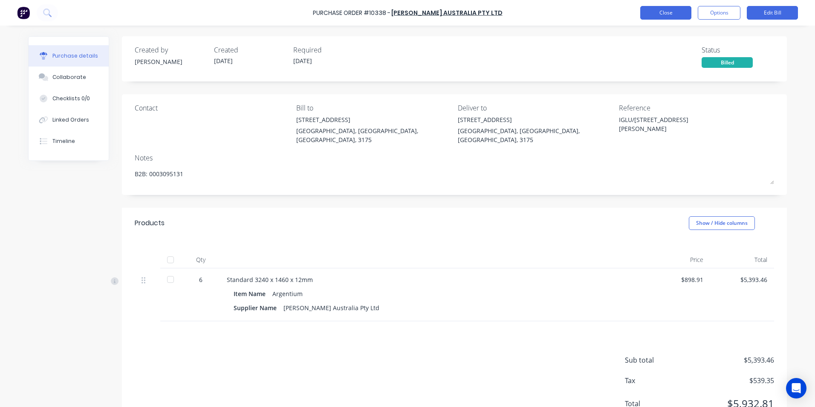
click at [661, 17] on button "Close" at bounding box center [665, 13] width 51 height 14
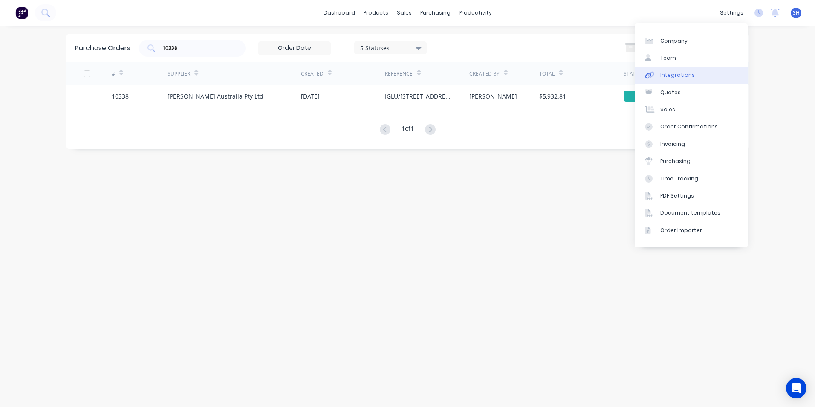
click at [708, 78] on link "Integrations" at bounding box center [691, 75] width 113 height 17
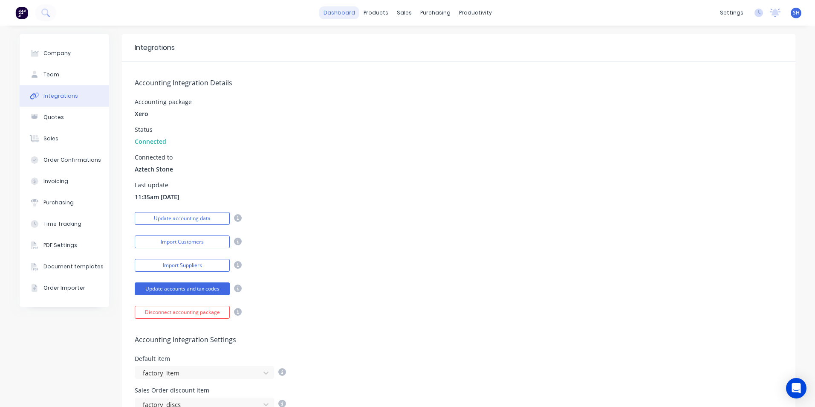
click at [341, 14] on link "dashboard" at bounding box center [339, 12] width 40 height 13
